Goal: Task Accomplishment & Management: Manage account settings

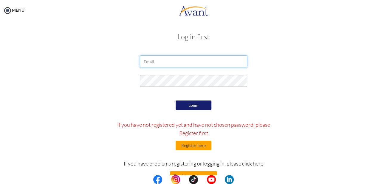
click at [166, 61] on input "email" at bounding box center [193, 62] width 107 height 12
type input "[EMAIL_ADDRESS][DOMAIN_NAME]"
click at [190, 105] on button "Login" at bounding box center [194, 106] width 36 height 10
click at [143, 61] on input "[EMAIL_ADDRESS][DOMAIN_NAME]" at bounding box center [193, 62] width 107 height 12
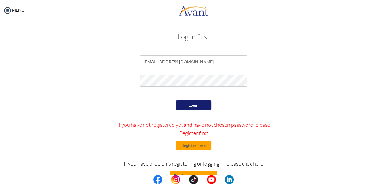
click at [196, 104] on button "Login" at bounding box center [194, 106] width 36 height 10
click at [197, 145] on button "Register here" at bounding box center [194, 146] width 36 height 10
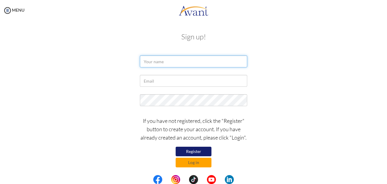
click at [160, 65] on input "text" at bounding box center [193, 62] width 107 height 12
type input "a"
type input "ANN GATWIRI"
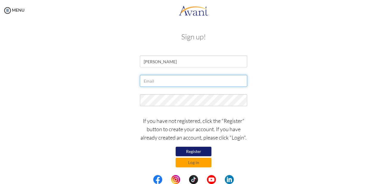
click at [153, 84] on input "text" at bounding box center [193, 81] width 107 height 12
type input "[EMAIL_ADDRESS][DOMAIN_NAME]"
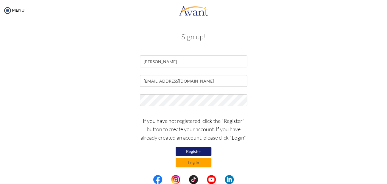
click at [201, 151] on button "Register" at bounding box center [194, 152] width 36 height 10
click at [196, 162] on button "Log in" at bounding box center [194, 163] width 36 height 10
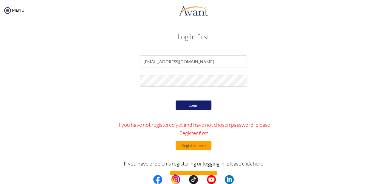
click at [193, 108] on button "Login" at bounding box center [194, 106] width 36 height 10
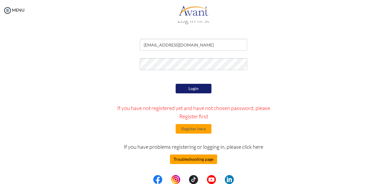
scroll to position [17, 0]
click at [199, 158] on button "Troubleshooting page" at bounding box center [193, 160] width 47 height 10
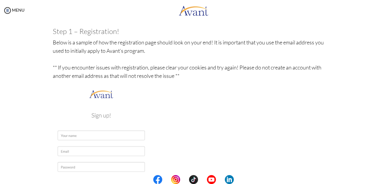
scroll to position [0, 0]
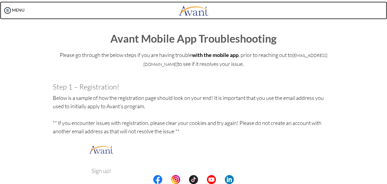
click at [25, 10] on link at bounding box center [193, 10] width 387 height 18
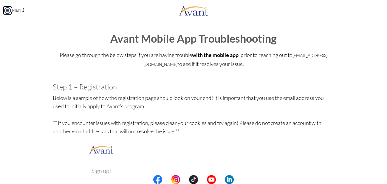
click at [19, 12] on link "MENU" at bounding box center [13, 9] width 21 height 5
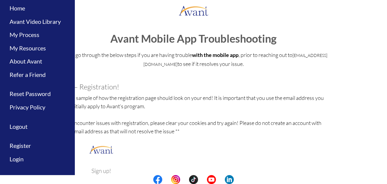
scroll to position [17, 0]
click at [20, 159] on link "Login" at bounding box center [37, 158] width 75 height 13
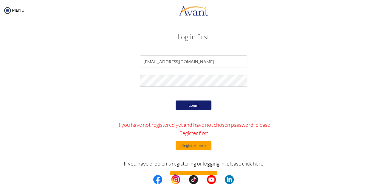
click at [192, 104] on button "Login" at bounding box center [194, 106] width 36 height 10
click at [142, 60] on input "[EMAIL_ADDRESS][DOMAIN_NAME]" at bounding box center [193, 62] width 107 height 12
click at [149, 63] on input "email" at bounding box center [193, 62] width 107 height 12
type input "[EMAIL_ADDRESS][DOMAIN_NAME]"
click at [201, 105] on button "Login" at bounding box center [194, 106] width 36 height 10
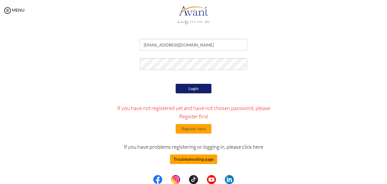
scroll to position [17, 0]
click at [183, 161] on button "Troubleshooting page" at bounding box center [193, 160] width 47 height 10
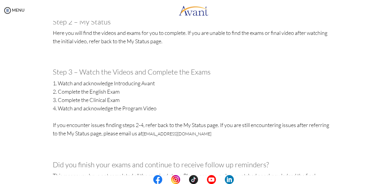
scroll to position [235, 0]
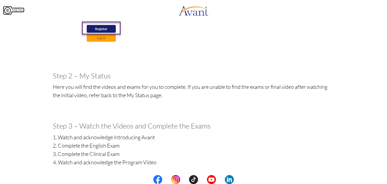
click at [9, 9] on img at bounding box center [7, 10] width 9 height 9
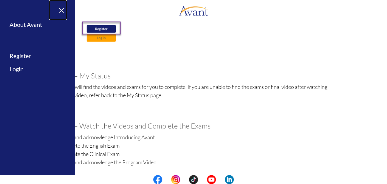
click at [63, 8] on link "×" at bounding box center [58, 10] width 18 height 20
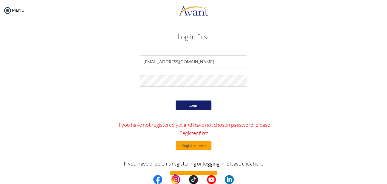
click at [187, 105] on button "Login" at bounding box center [194, 106] width 36 height 10
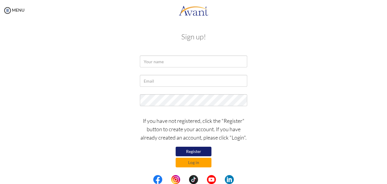
click at [241, 139] on p "If you have not registered, click the "Register" button to create your account.…" at bounding box center [193, 129] width 107 height 25
click at [204, 162] on button "Log in" at bounding box center [194, 163] width 36 height 10
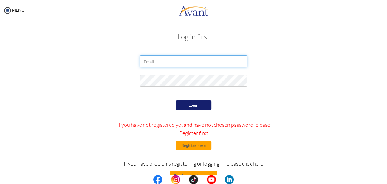
click at [156, 61] on input "email" at bounding box center [193, 62] width 107 height 12
type input "[EMAIL_ADDRESS][DOMAIN_NAME]"
click at [189, 104] on button "Login" at bounding box center [194, 106] width 36 height 10
click at [190, 106] on button "Login" at bounding box center [194, 106] width 36 height 10
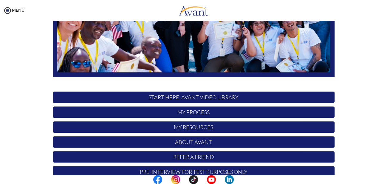
scroll to position [143, 0]
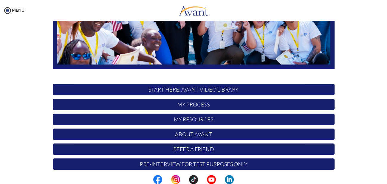
click at [196, 102] on p "My Process" at bounding box center [194, 104] width 282 height 11
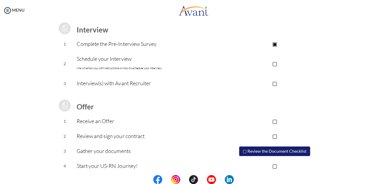
scroll to position [87, 0]
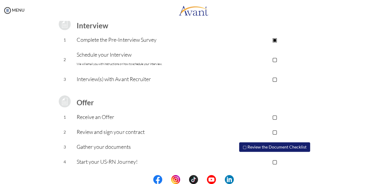
click at [291, 147] on button "▢ Review the Document Checklist" at bounding box center [274, 147] width 71 height 10
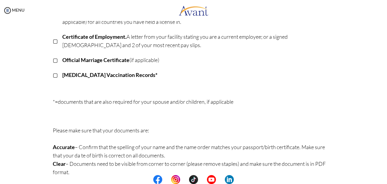
scroll to position [183, 0]
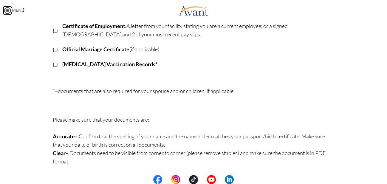
click at [16, 10] on link "MENU" at bounding box center [13, 9] width 21 height 5
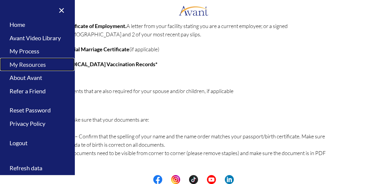
click at [32, 64] on link "My Resources" at bounding box center [37, 64] width 75 height 13
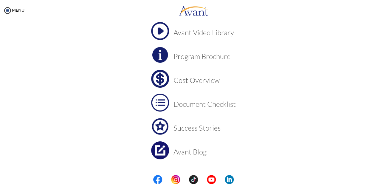
scroll to position [42, 0]
click at [162, 57] on img at bounding box center [160, 56] width 18 height 18
click at [203, 79] on h3 "Cost Overview" at bounding box center [205, 81] width 62 height 8
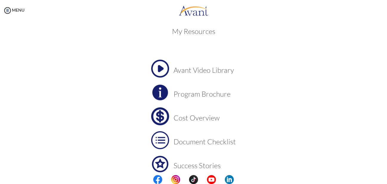
scroll to position [3, 0]
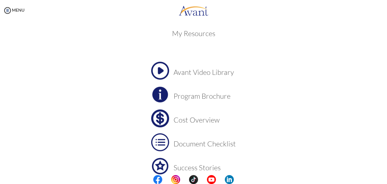
click at [201, 144] on h3 "Document Checklist" at bounding box center [205, 144] width 62 height 8
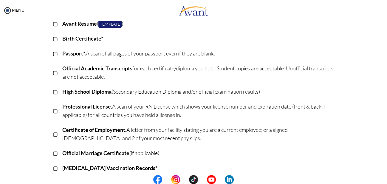
scroll to position [0, 0]
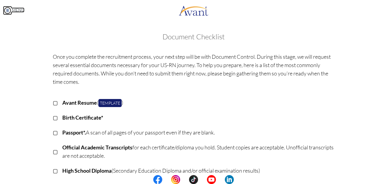
click at [21, 8] on link "MENU" at bounding box center [13, 9] width 21 height 5
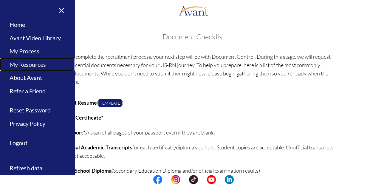
click at [40, 64] on link "My Resources" at bounding box center [37, 64] width 75 height 13
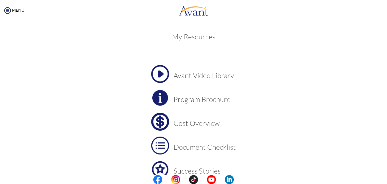
click at [207, 121] on h3 "Cost Overview" at bounding box center [205, 123] width 62 height 8
click at [10, 8] on img at bounding box center [7, 10] width 9 height 9
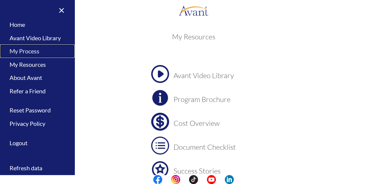
click at [30, 49] on link "My Process" at bounding box center [37, 50] width 75 height 13
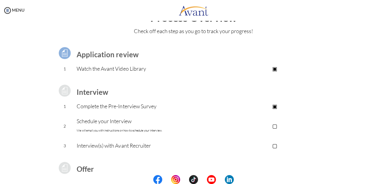
scroll to position [22, 0]
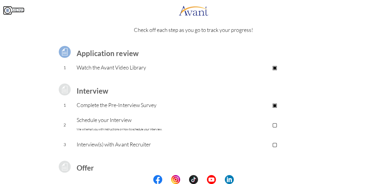
click at [19, 11] on link "MENU" at bounding box center [13, 9] width 21 height 5
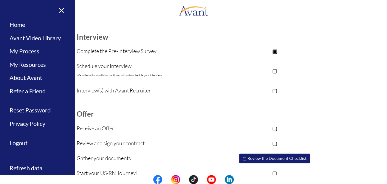
scroll to position [87, 0]
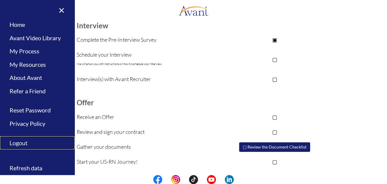
click at [16, 144] on link "Logout" at bounding box center [37, 142] width 75 height 13
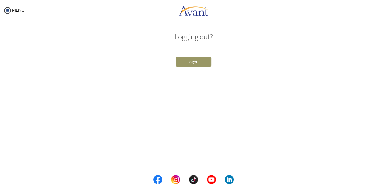
click at [196, 65] on button "Logout" at bounding box center [194, 62] width 36 height 10
